Goal: Task Accomplishment & Management: Manage account settings

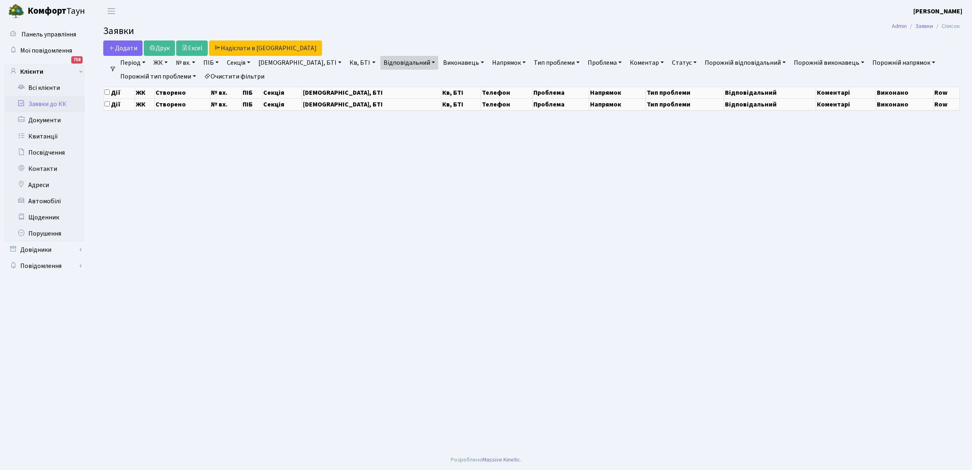
select select "25"
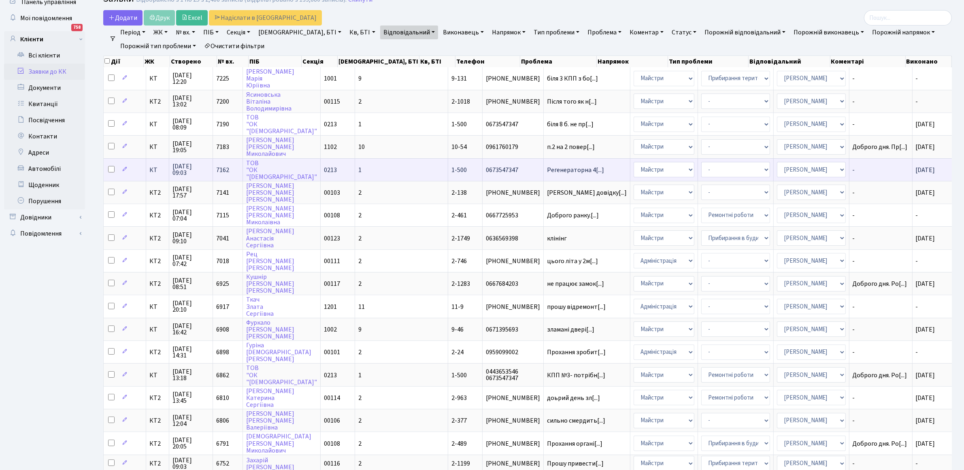
scroll to position [51, 0]
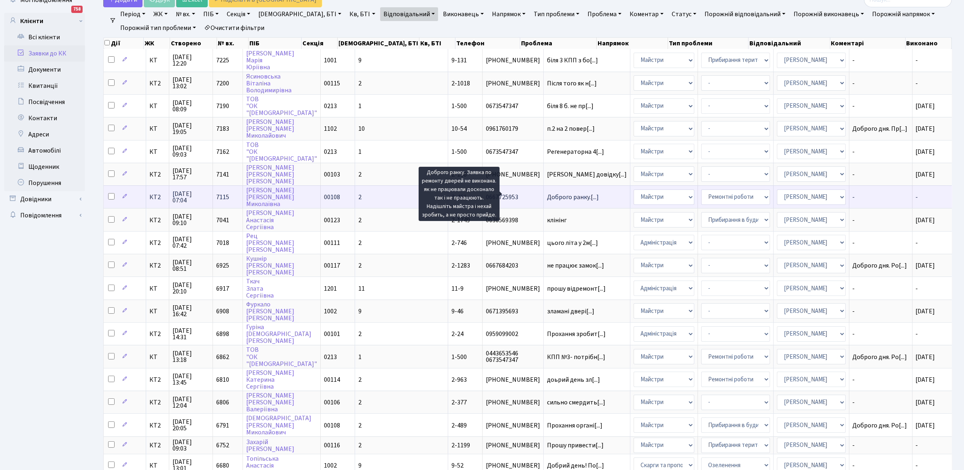
click at [547, 194] on span "Доброго ранку.[...]" at bounding box center [573, 197] width 52 height 9
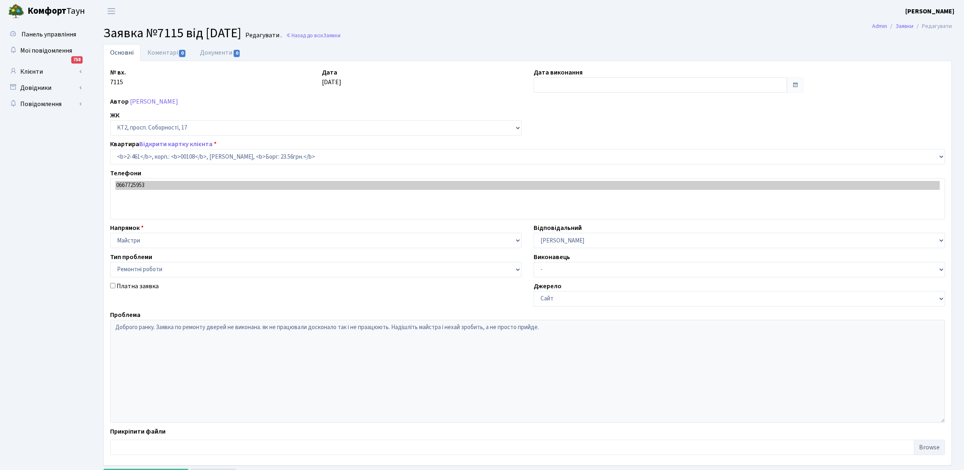
select select "15509"
select select "62"
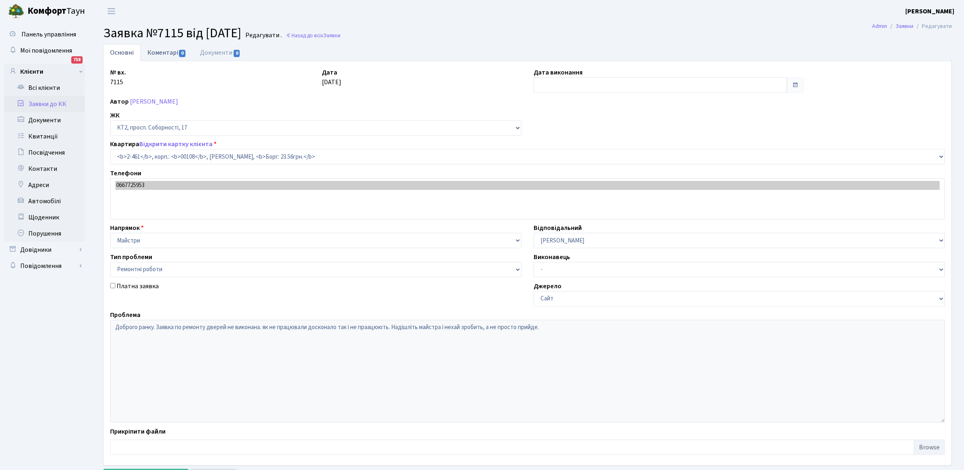
click at [166, 51] on link "Коментарі 0" at bounding box center [167, 52] width 53 height 17
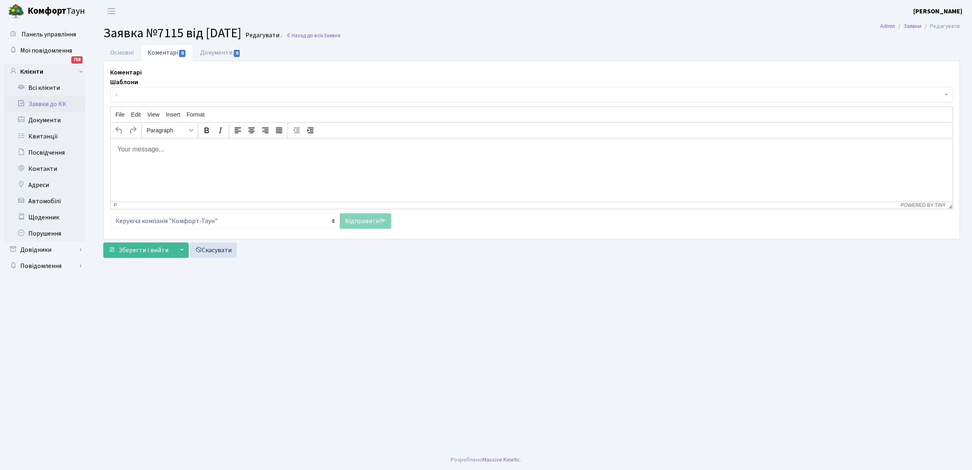
click at [130, 155] on html at bounding box center [532, 149] width 842 height 22
click at [355, 222] on link "Відправити" at bounding box center [365, 220] width 51 height 15
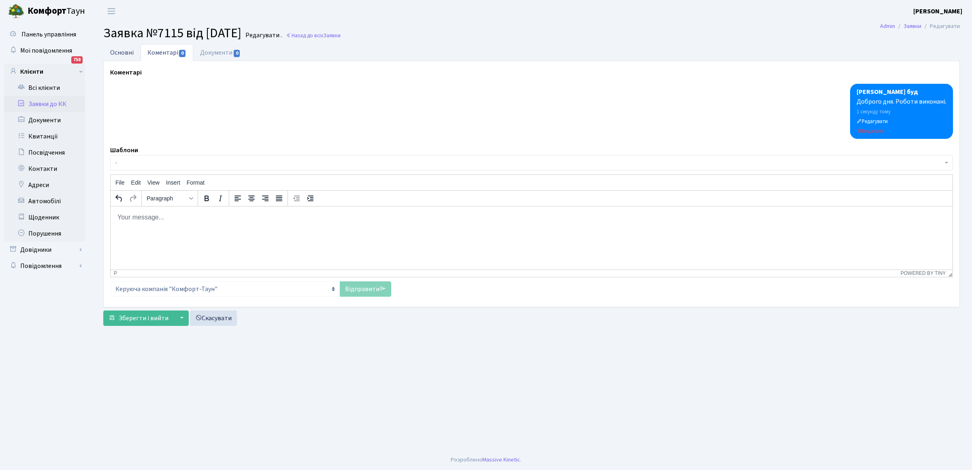
click at [117, 53] on link "Основні" at bounding box center [121, 52] width 37 height 17
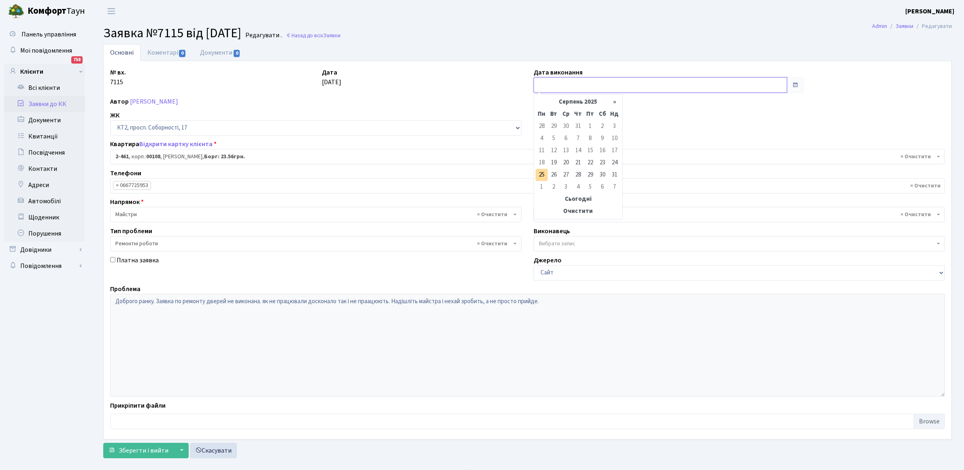
click at [566, 86] on input "text" at bounding box center [661, 84] width 254 height 15
click at [543, 175] on td "25" at bounding box center [542, 175] width 12 height 12
type input "25.08.2025"
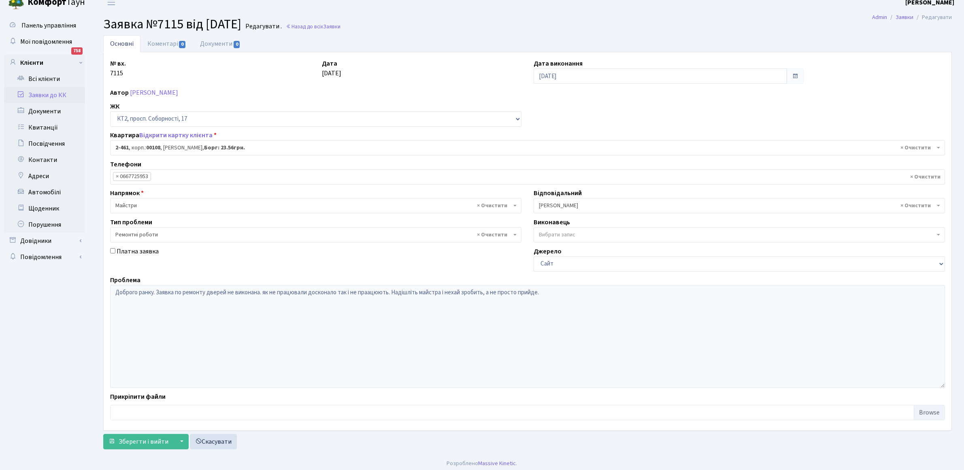
scroll to position [13, 0]
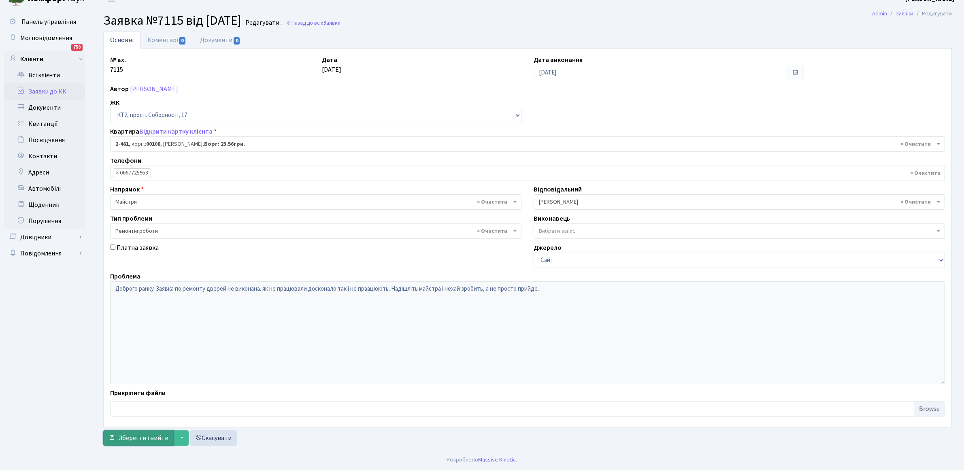
click at [134, 438] on span "Зберегти і вийти" at bounding box center [144, 438] width 50 height 9
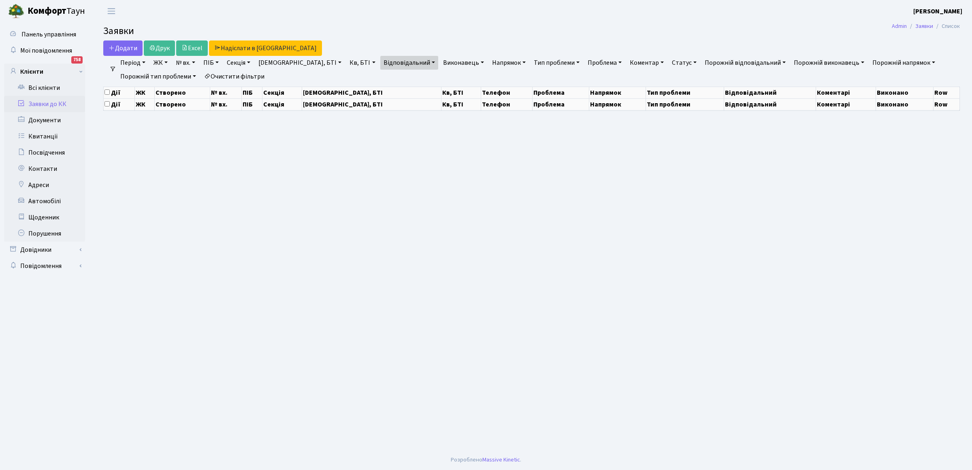
select select "25"
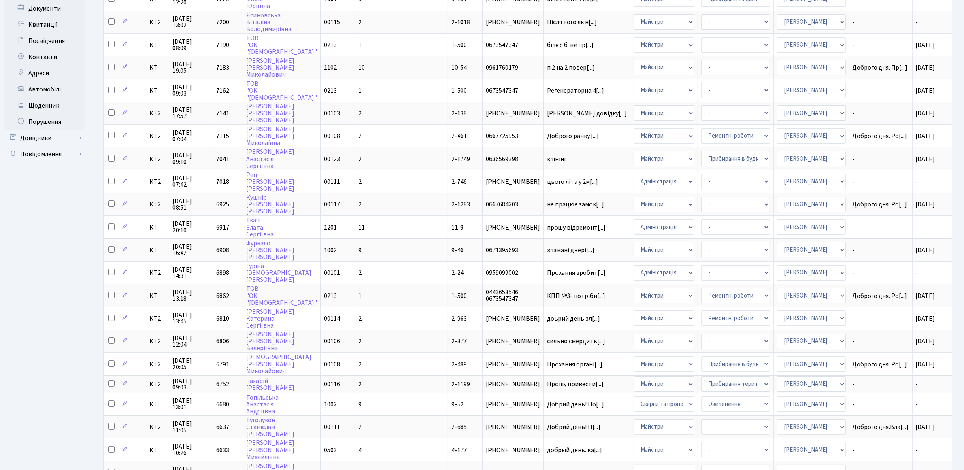
scroll to position [175, 0]
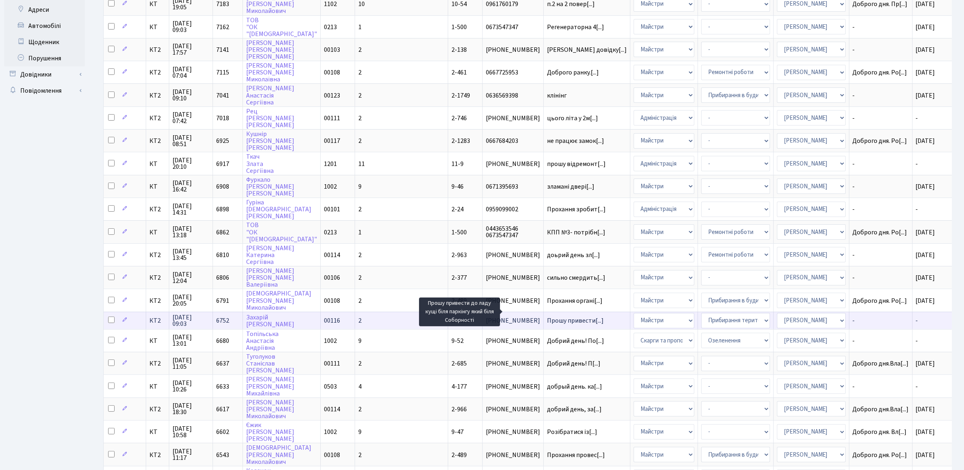
click at [549, 316] on span "Прошу привести[...]" at bounding box center [575, 320] width 57 height 9
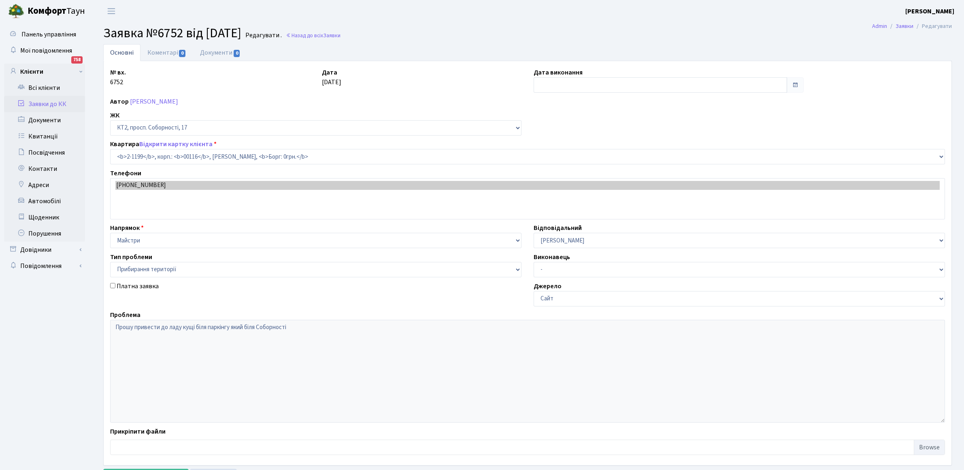
select select "12814"
select select "59"
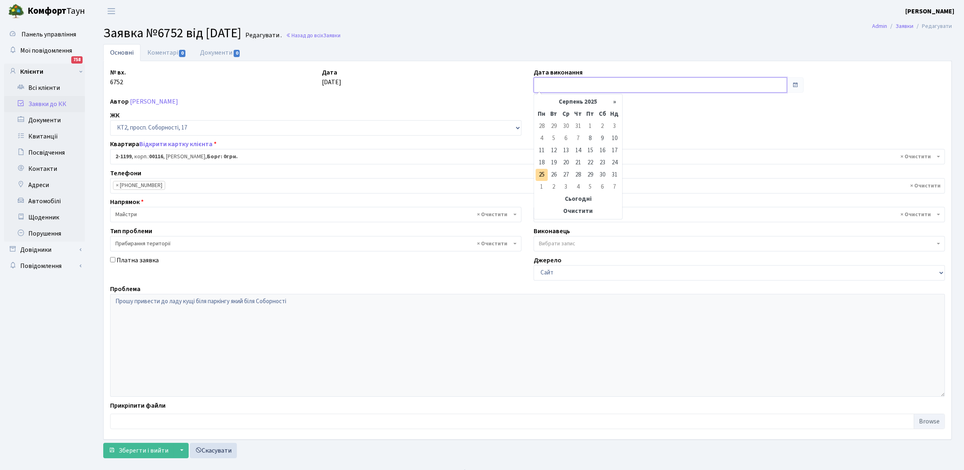
click at [578, 86] on input "text" at bounding box center [661, 84] width 254 height 15
click at [126, 53] on link "Основні" at bounding box center [121, 52] width 37 height 17
click at [557, 87] on input "text" at bounding box center [661, 84] width 254 height 15
click at [542, 175] on td "25" at bounding box center [542, 175] width 12 height 12
type input "[DATE]"
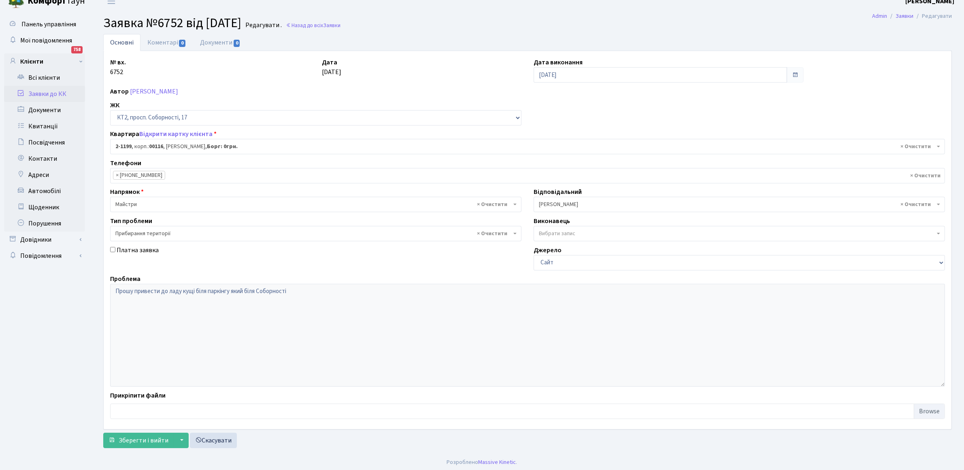
scroll to position [13, 0]
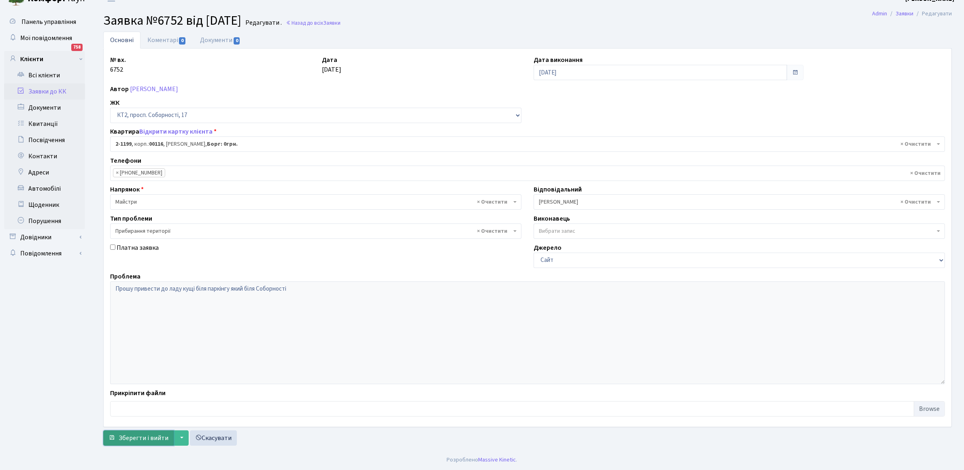
click at [164, 437] on span "Зберегти і вийти" at bounding box center [144, 438] width 50 height 9
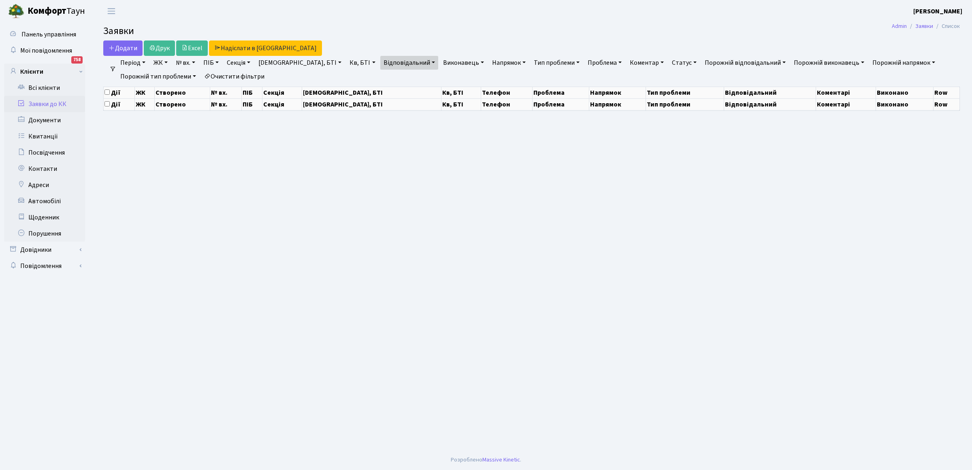
select select "25"
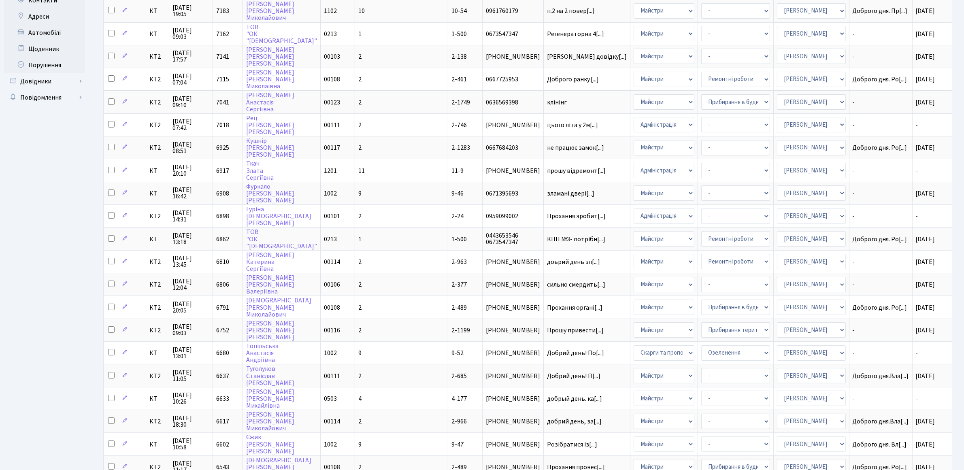
scroll to position [242, 0]
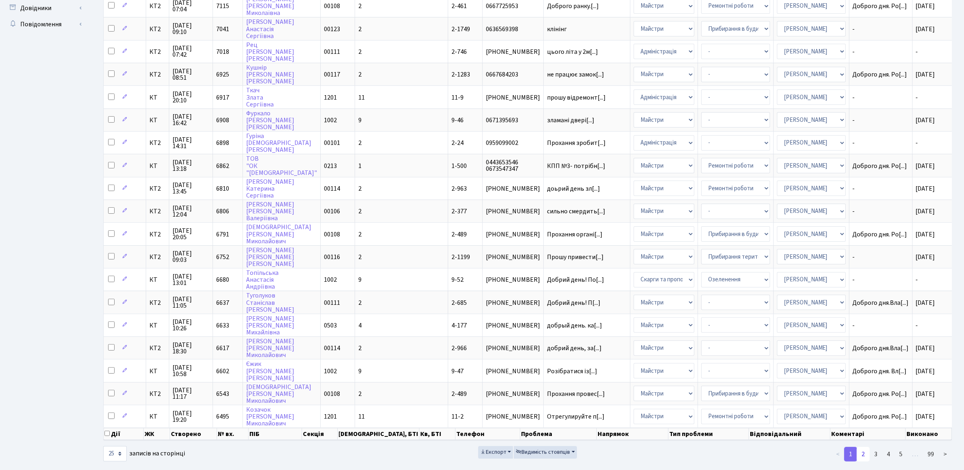
click at [863, 447] on link "2" at bounding box center [863, 454] width 13 height 15
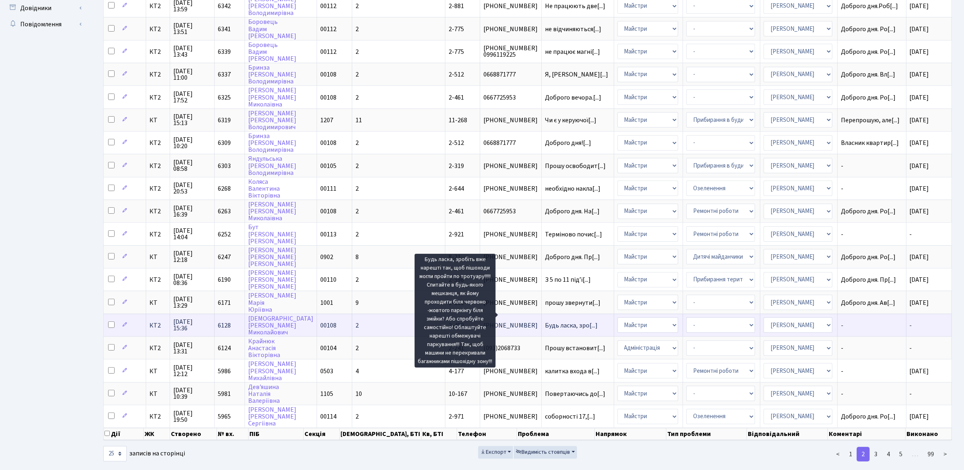
click at [545, 321] on span "Будь ласка, зро[...]" at bounding box center [571, 325] width 53 height 9
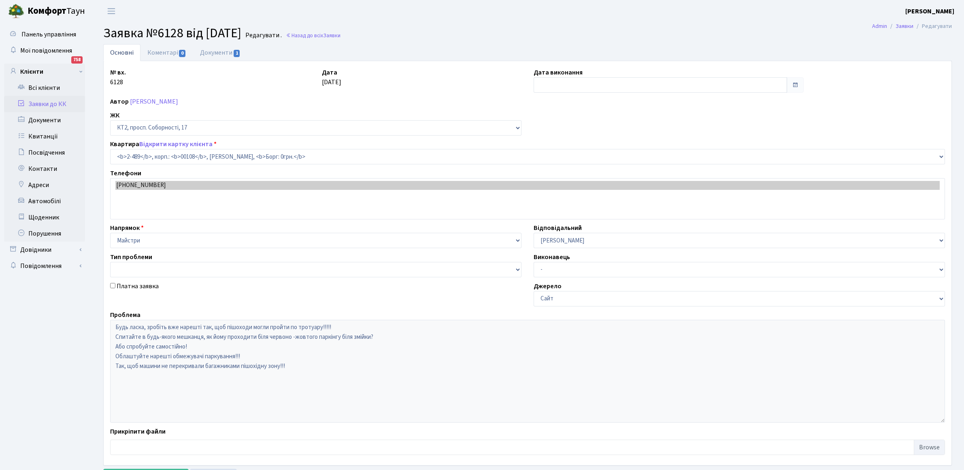
select select "15540"
click at [578, 85] on input "text" at bounding box center [661, 84] width 254 height 15
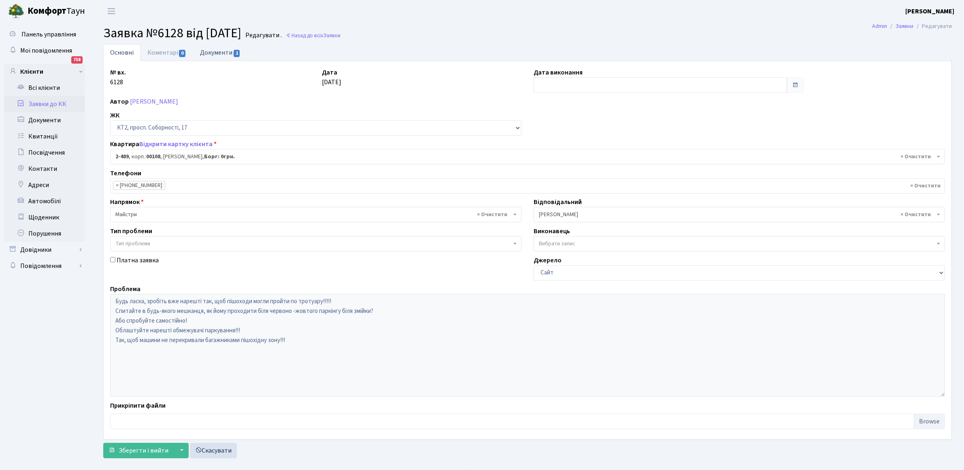
click at [227, 53] on link "Документи 1" at bounding box center [220, 52] width 54 height 17
select select "25"
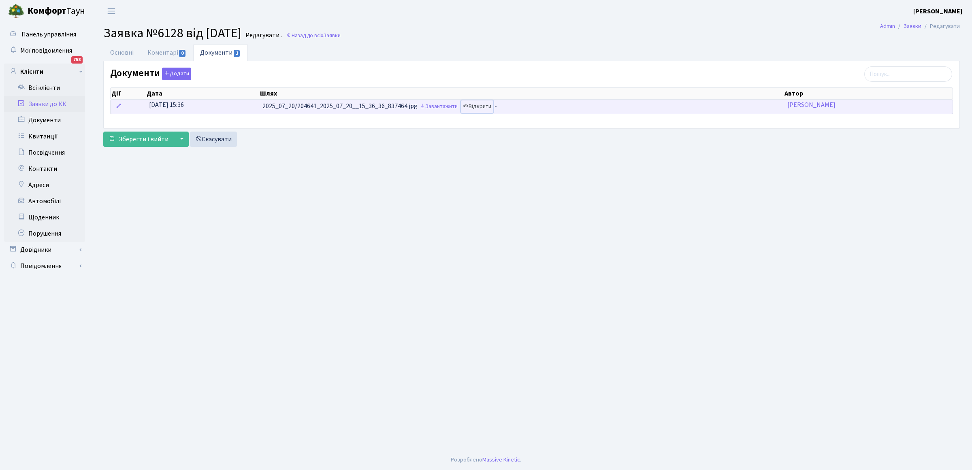
click at [480, 111] on link "Відкрити" at bounding box center [477, 106] width 32 height 13
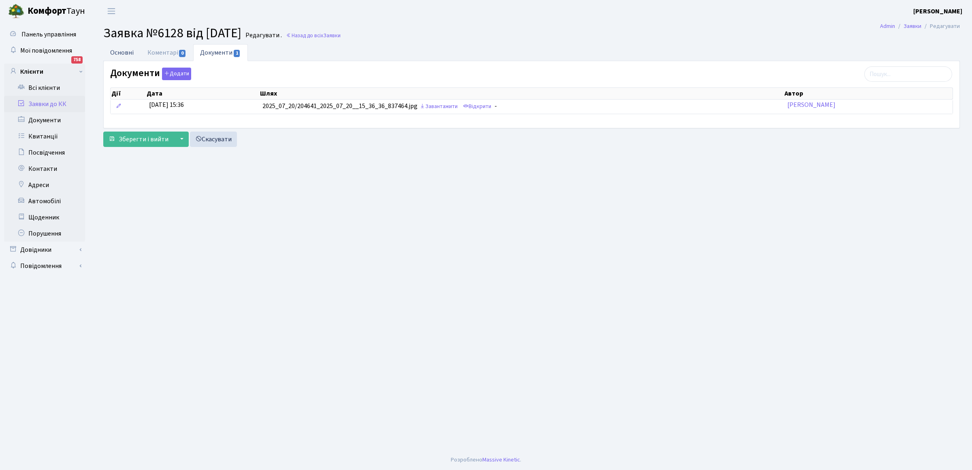
click at [124, 53] on link "Основні" at bounding box center [121, 52] width 37 height 17
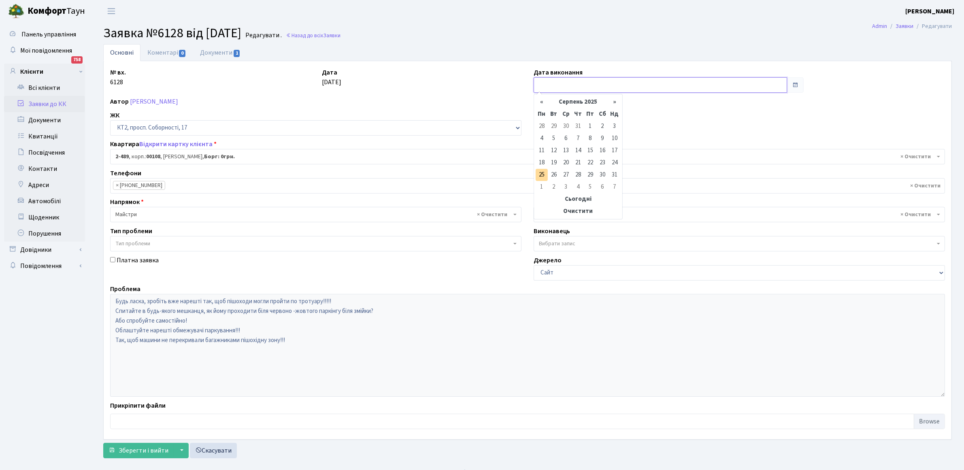
click at [609, 83] on input "text" at bounding box center [661, 84] width 254 height 15
click at [545, 172] on td "25" at bounding box center [542, 175] width 12 height 12
type input "25.08.2025"
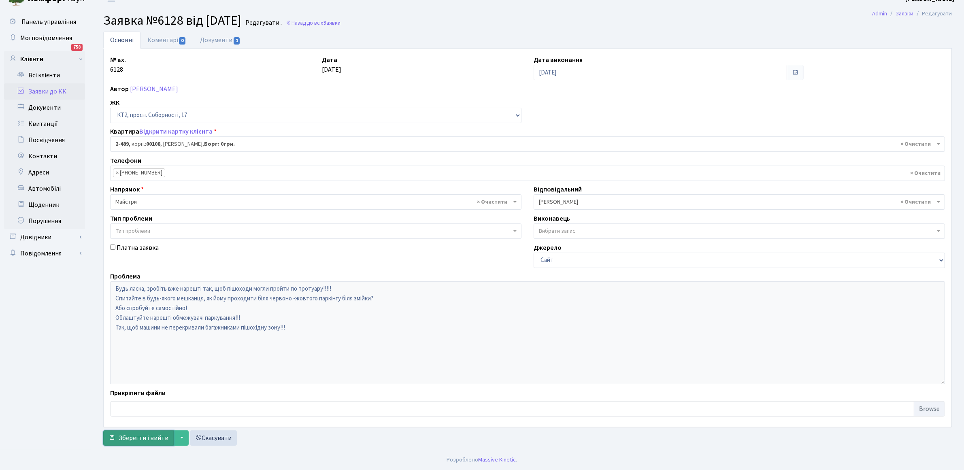
click at [125, 437] on span "Зберегти і вийти" at bounding box center [144, 438] width 50 height 9
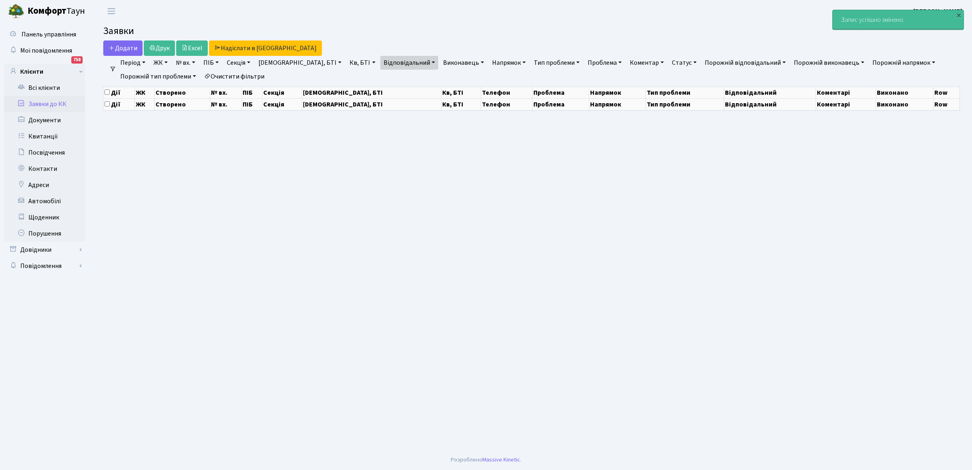
select select "25"
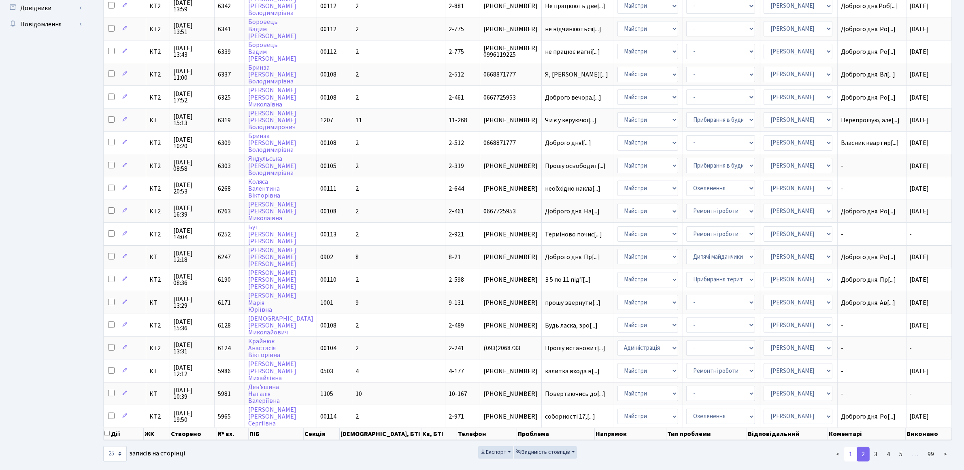
click at [852, 447] on link "1" at bounding box center [850, 454] width 13 height 15
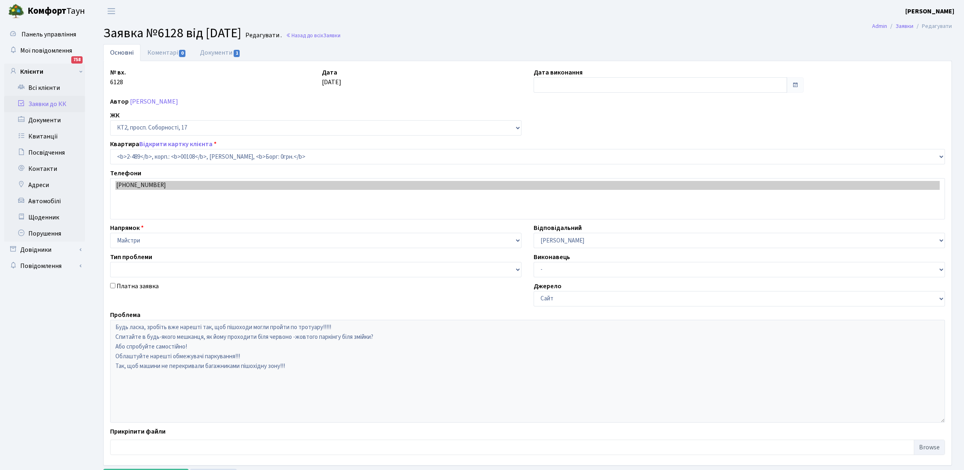
select select "15540"
